Goal: Information Seeking & Learning: Learn about a topic

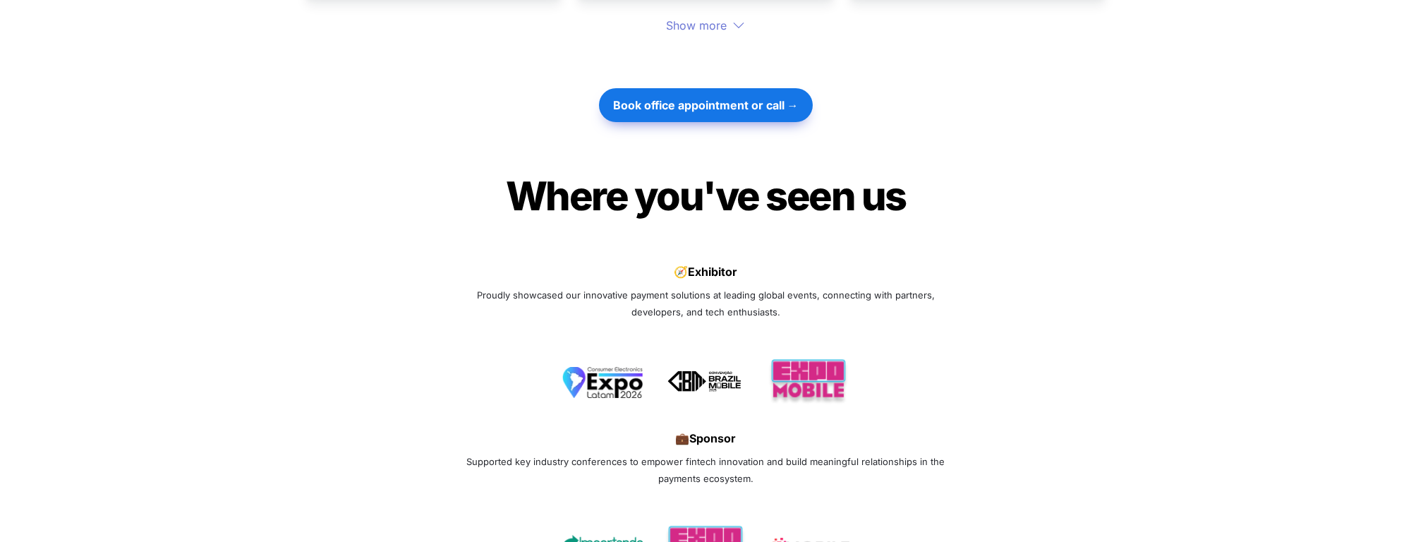
scroll to position [4696, 0]
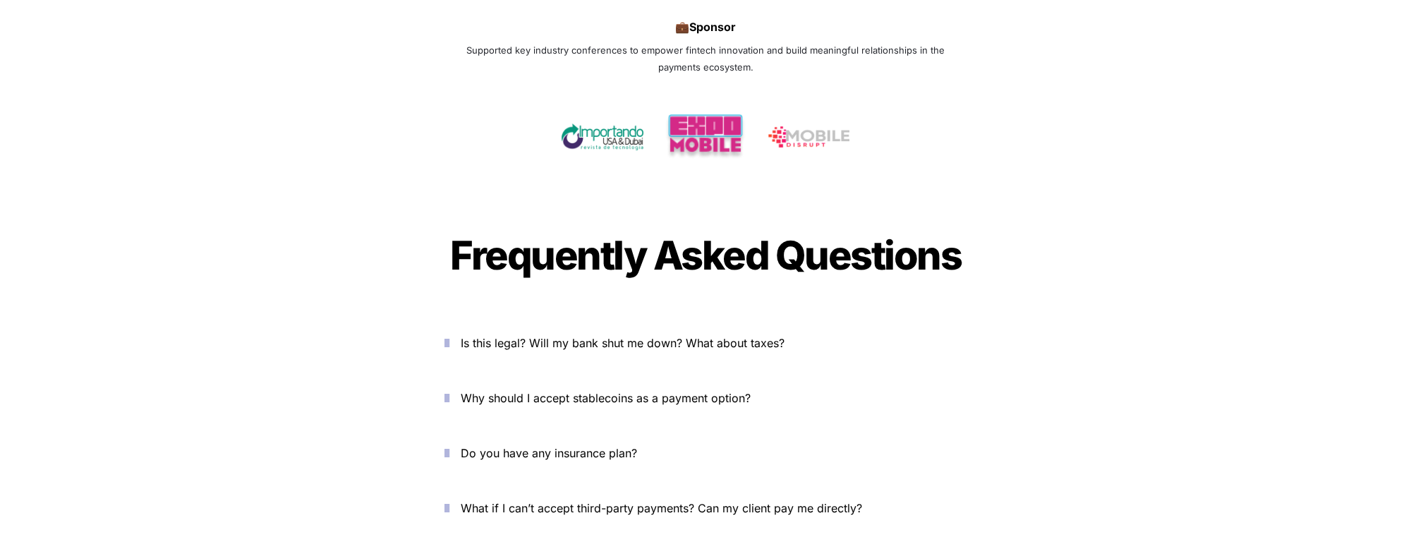
scroll to position [4600, 0]
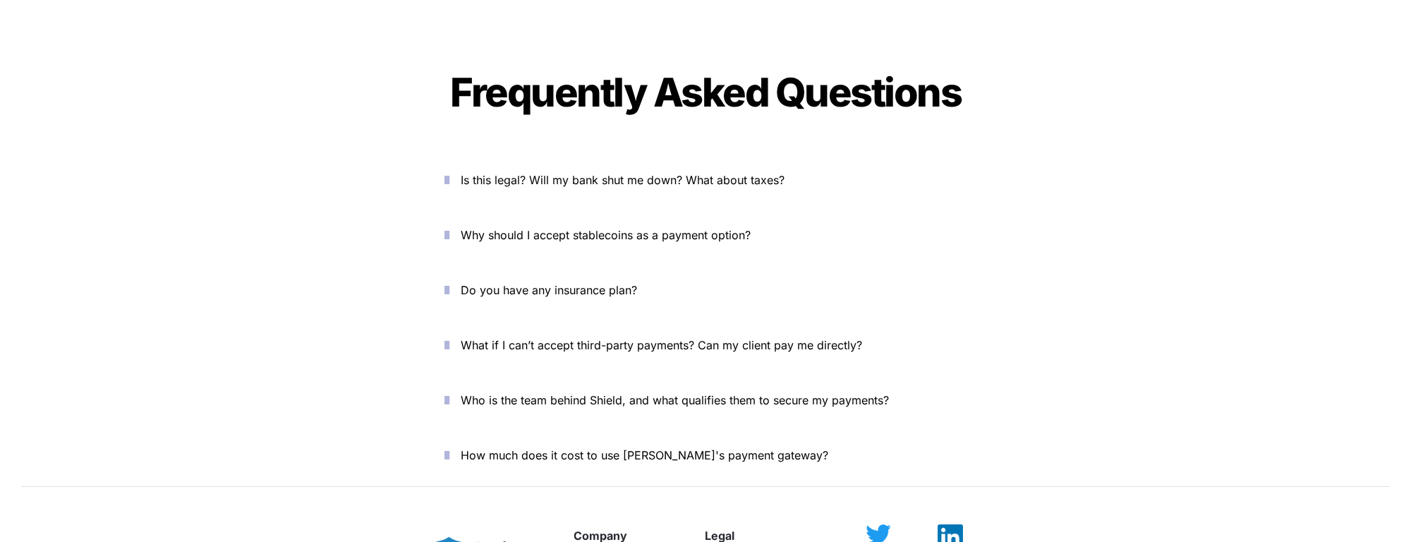
scroll to position [4600, 0]
